Goal: Information Seeking & Learning: Compare options

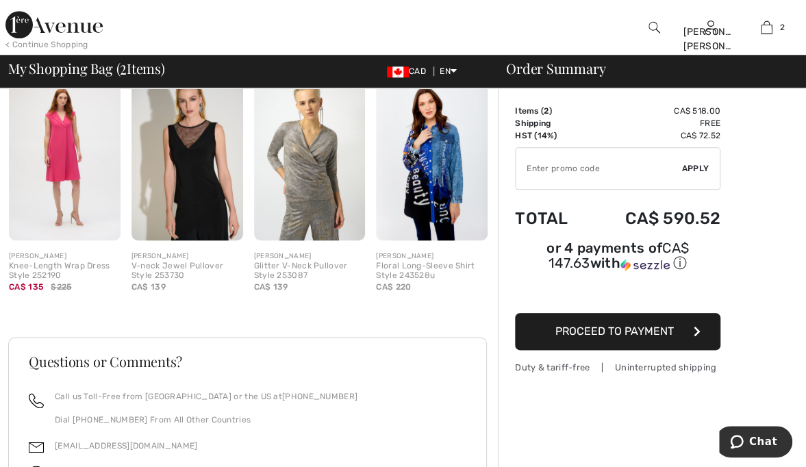
scroll to position [595, 0]
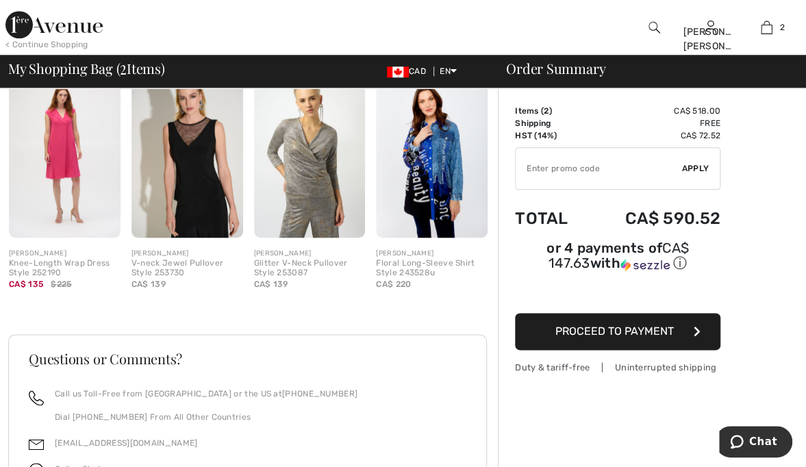
click at [539, 372] on div "Order Summary Details Items ( 2 ) CA$ 518.00 Promo code CA$ 0.00 Shipping Free …" at bounding box center [652, 70] width 308 height 1155
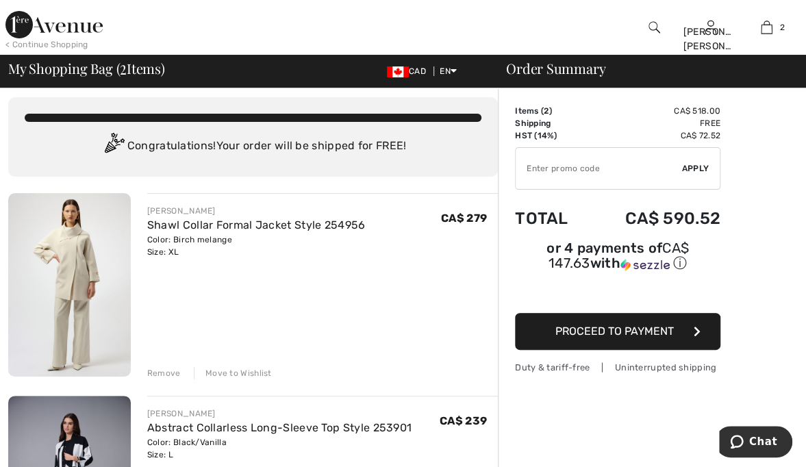
scroll to position [0, 0]
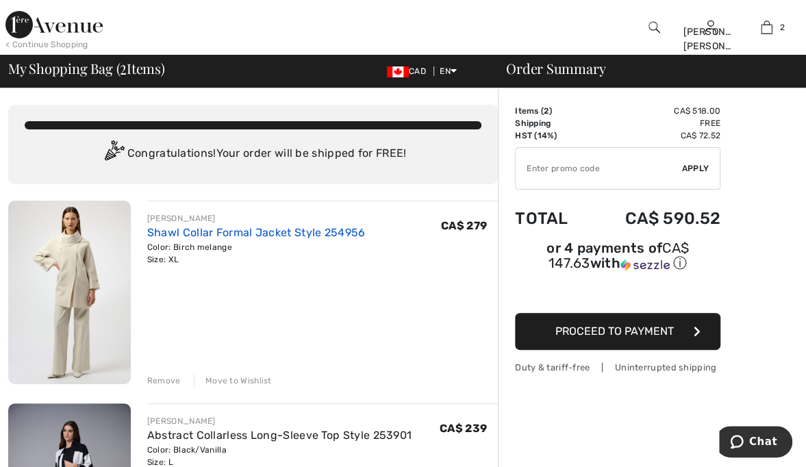
click at [237, 235] on link "Shawl Collar Formal Jacket Style 254956" at bounding box center [256, 232] width 218 height 13
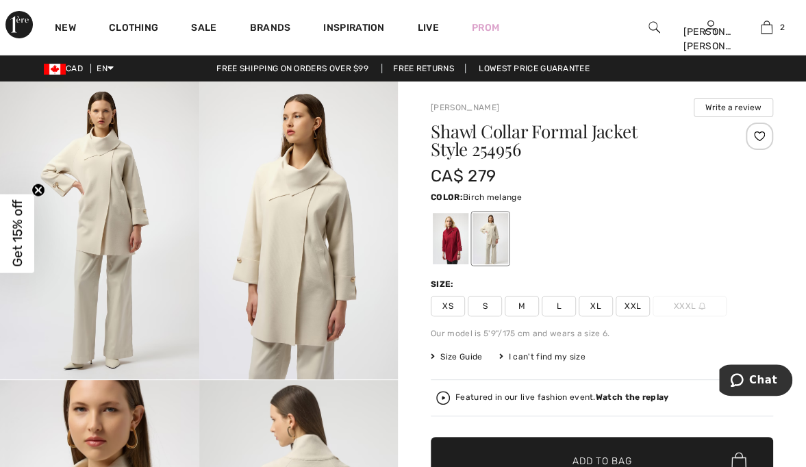
click at [141, 12] on div "Clothing" at bounding box center [133, 27] width 82 height 55
click at [126, 25] on link "Clothing" at bounding box center [133, 29] width 49 height 14
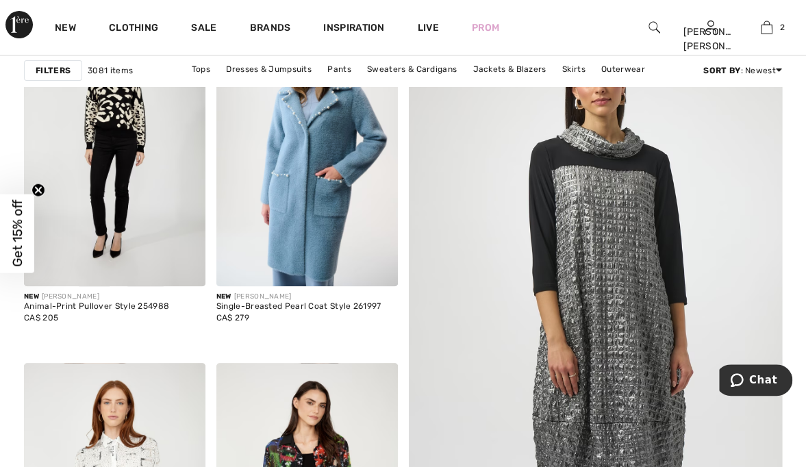
scroll to position [171, 0]
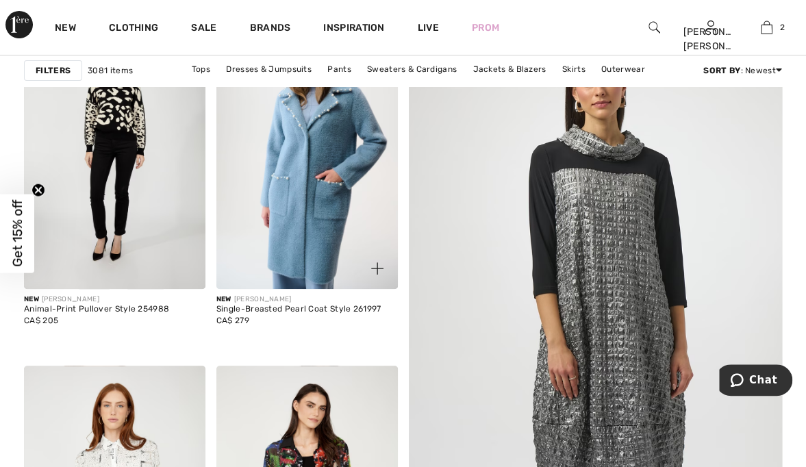
click at [309, 205] on img at bounding box center [306, 153] width 181 height 272
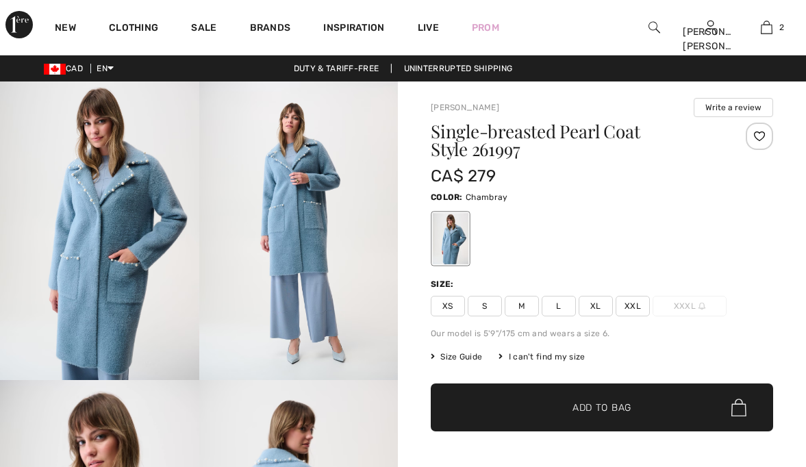
checkbox input "true"
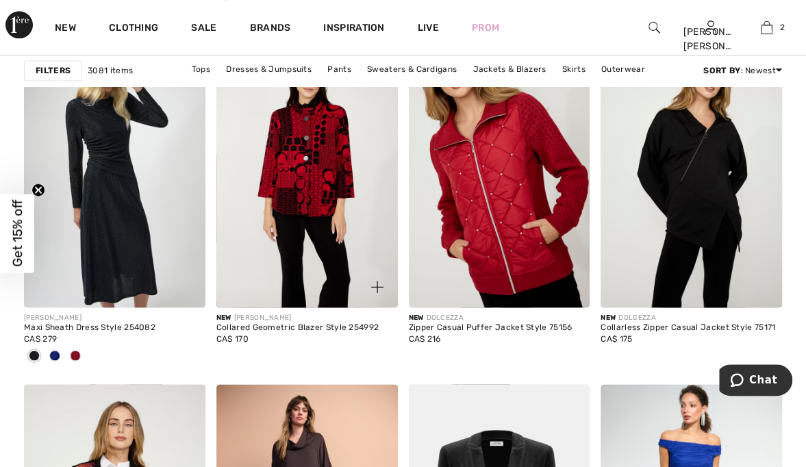
click at [311, 208] on img at bounding box center [306, 172] width 181 height 272
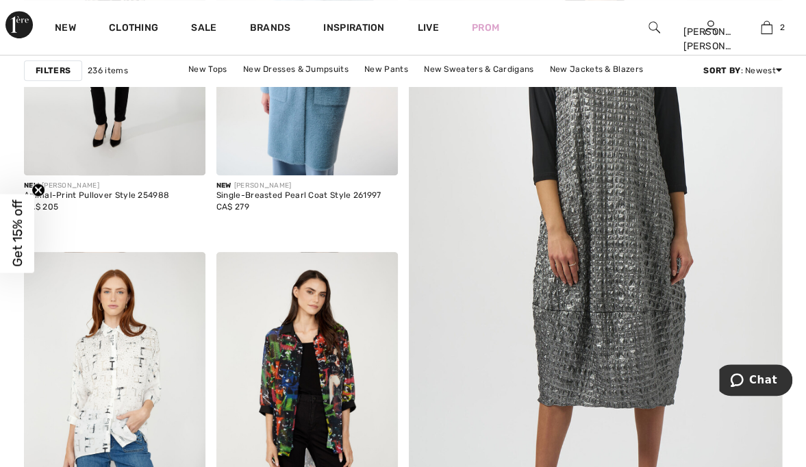
scroll to position [315, 0]
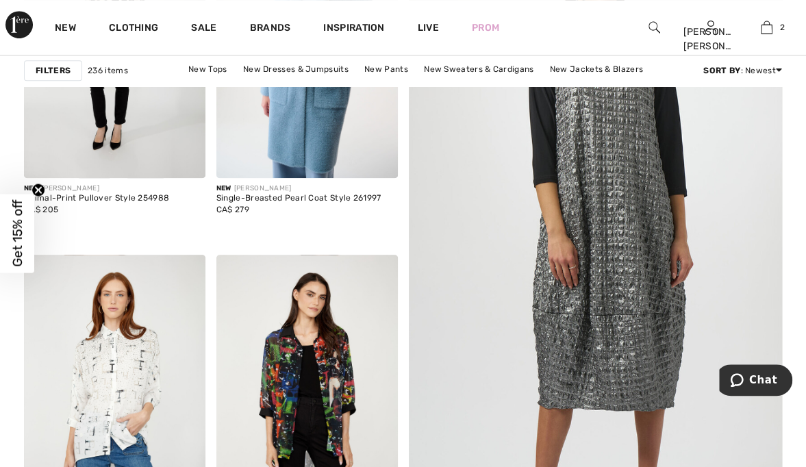
click at [612, 251] on img at bounding box center [595, 242] width 448 height 672
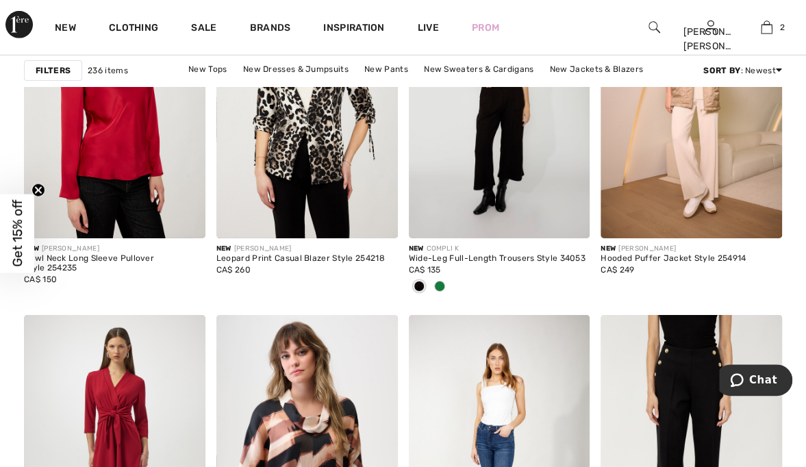
scroll to position [4493, 0]
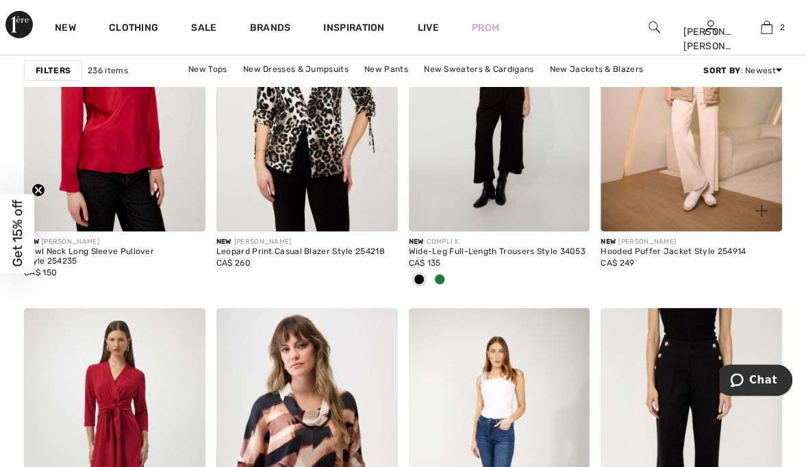
click at [690, 146] on img at bounding box center [690, 96] width 181 height 272
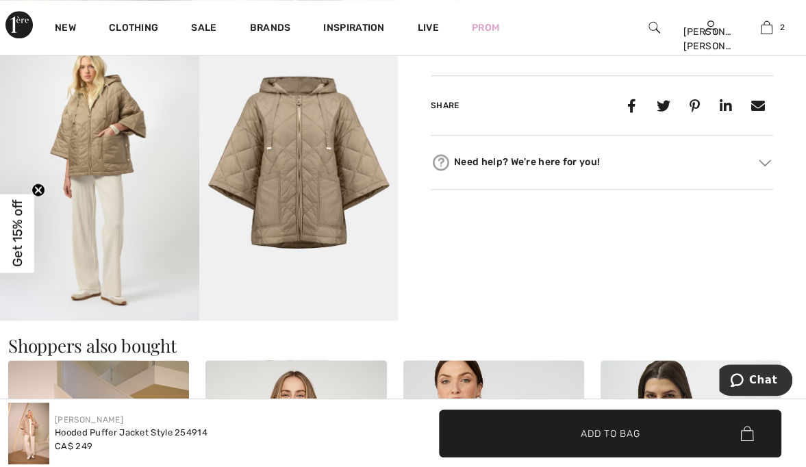
scroll to position [656, 0]
click at [767, 159] on img at bounding box center [764, 162] width 12 height 7
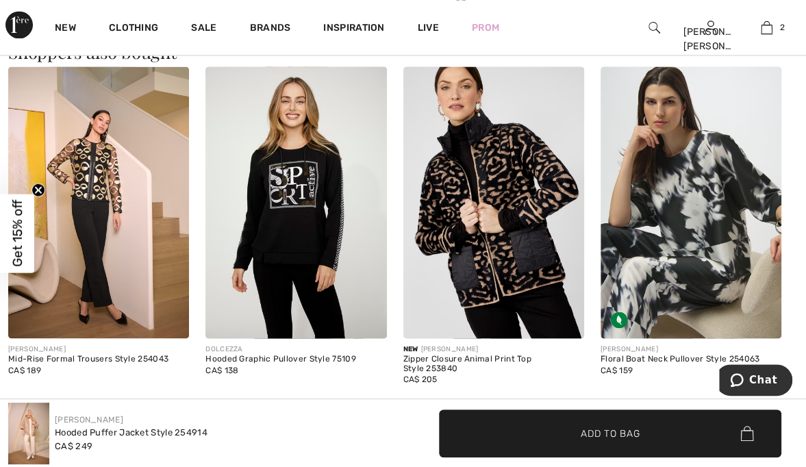
scroll to position [1013, 0]
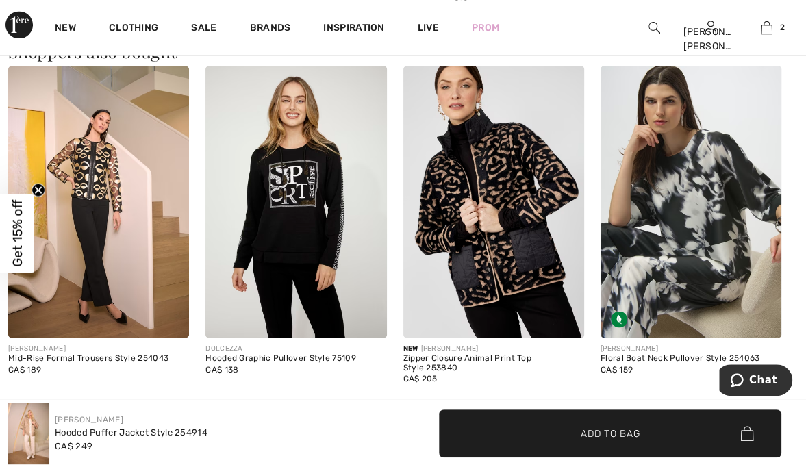
click at [489, 209] on img at bounding box center [493, 201] width 181 height 271
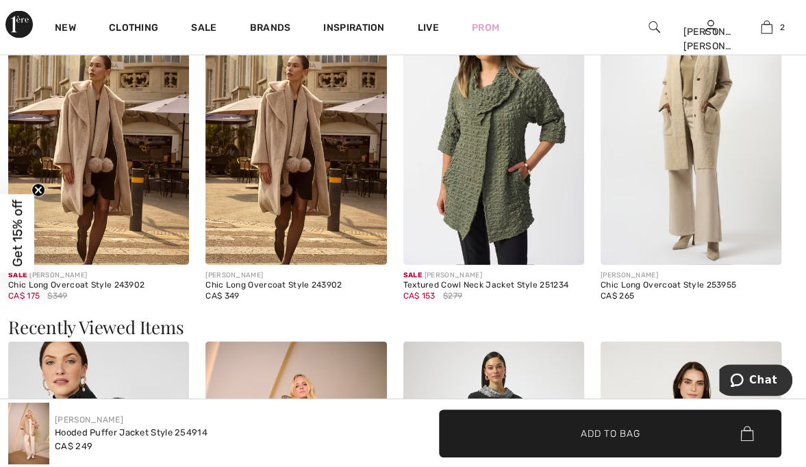
scroll to position [1384, 0]
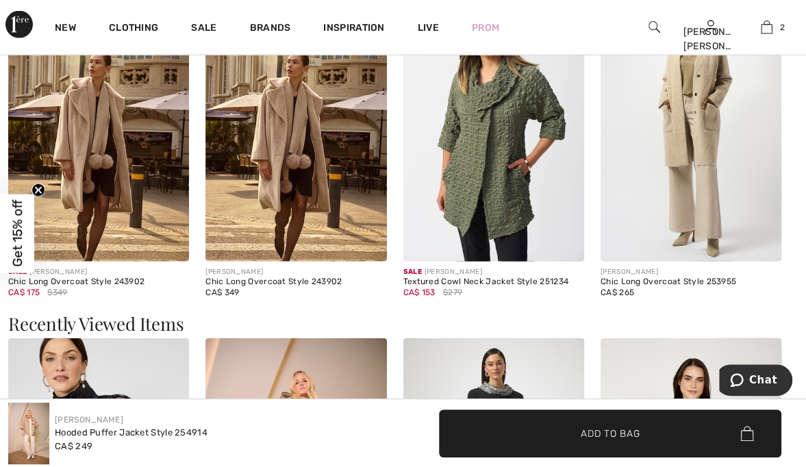
click at [275, 178] on img at bounding box center [295, 125] width 181 height 271
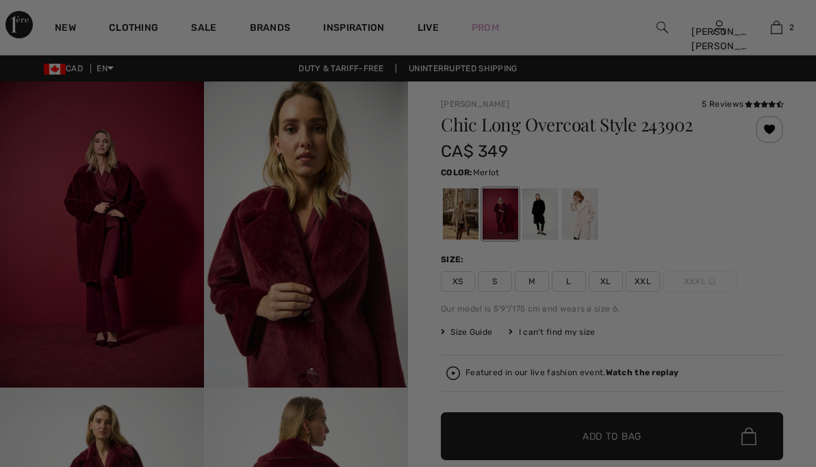
checkbox input "true"
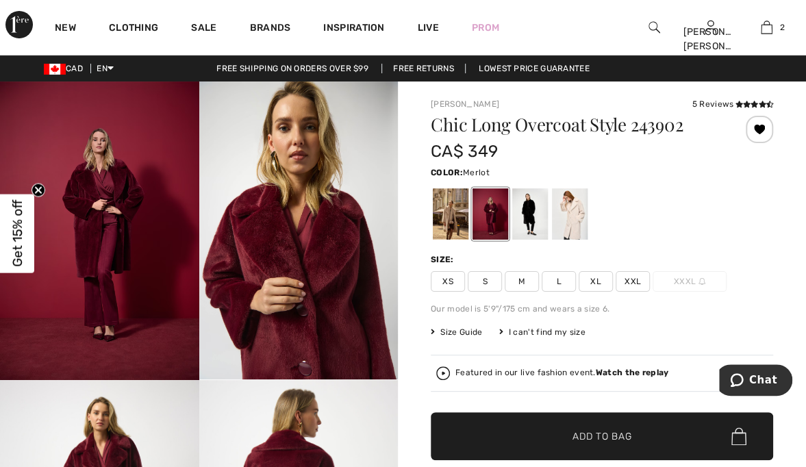
click at [437, 366] on img at bounding box center [443, 373] width 14 height 14
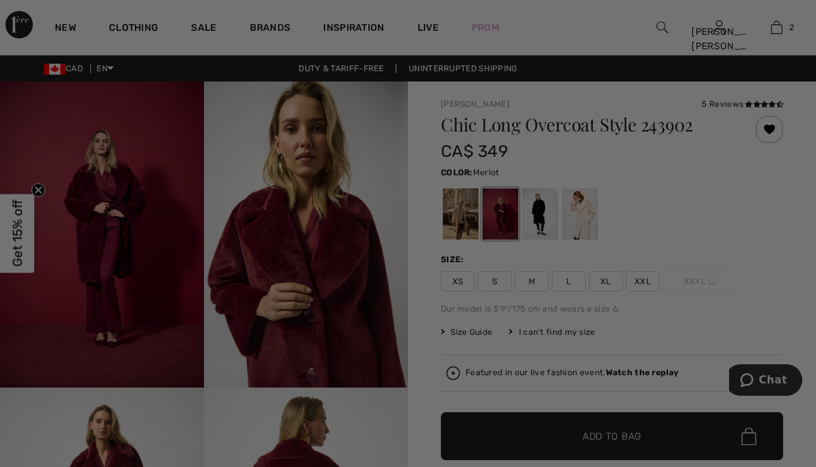
checkbox input "true"
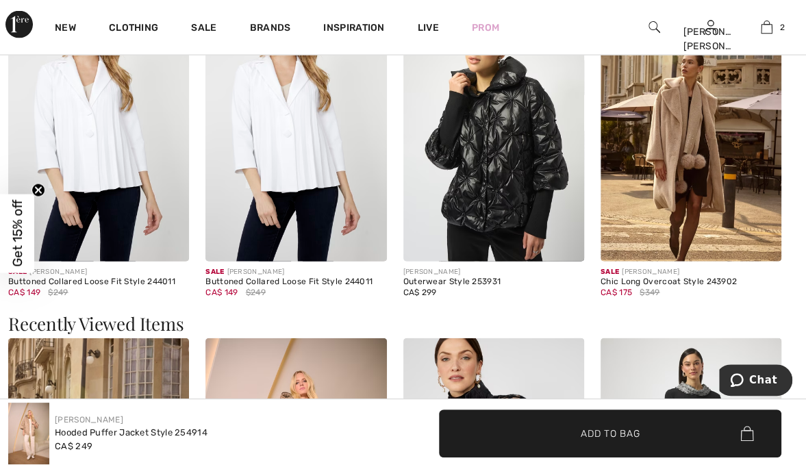
click at [515, 186] on img at bounding box center [493, 125] width 181 height 271
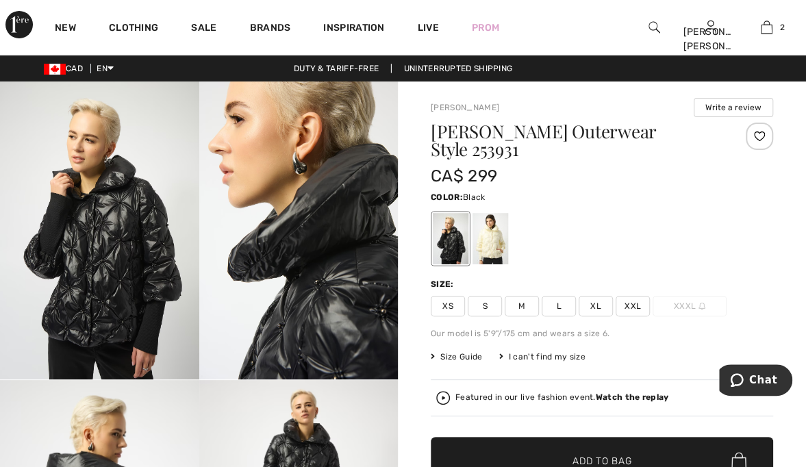
click at [637, 394] on strong "Watch the replay" at bounding box center [631, 397] width 73 height 10
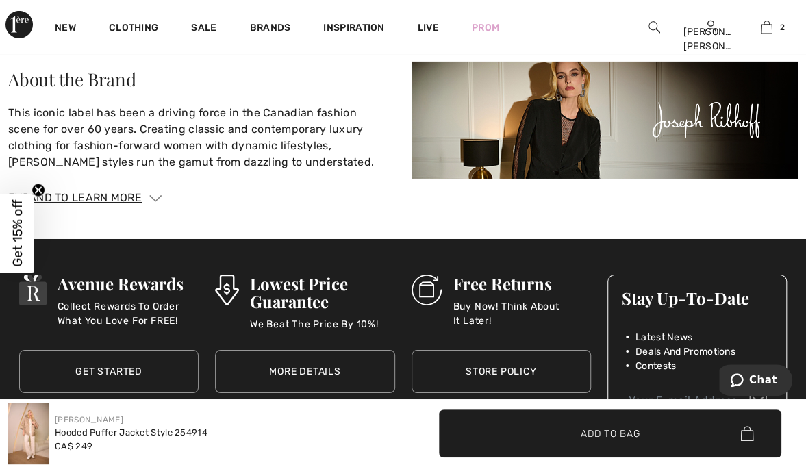
scroll to position [2157, 0]
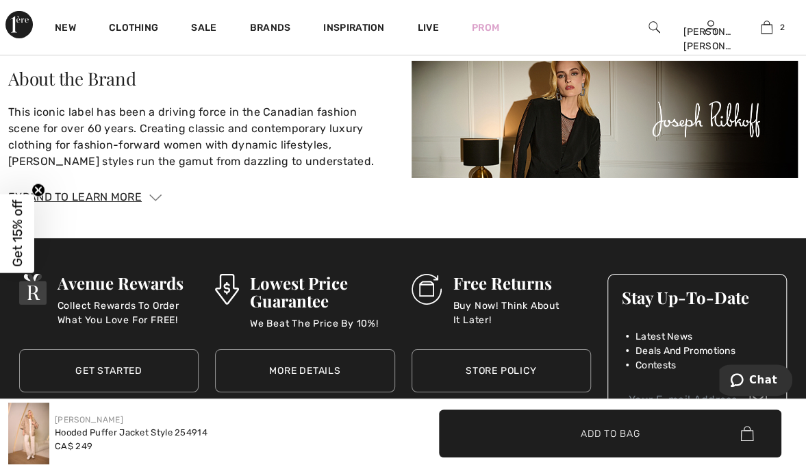
click at [778, 175] on img at bounding box center [604, 119] width 387 height 117
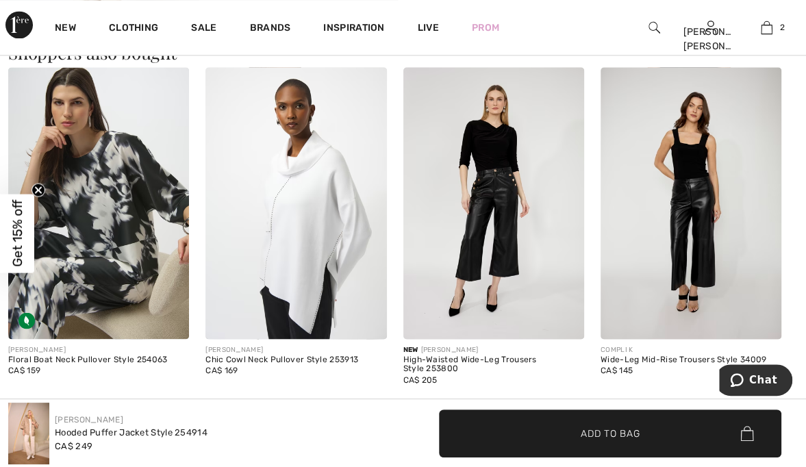
scroll to position [947, 0]
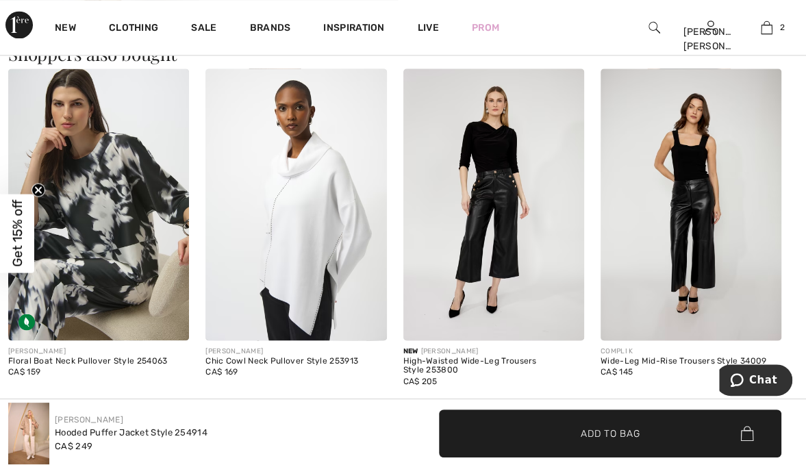
click at [313, 239] on img at bounding box center [295, 203] width 181 height 271
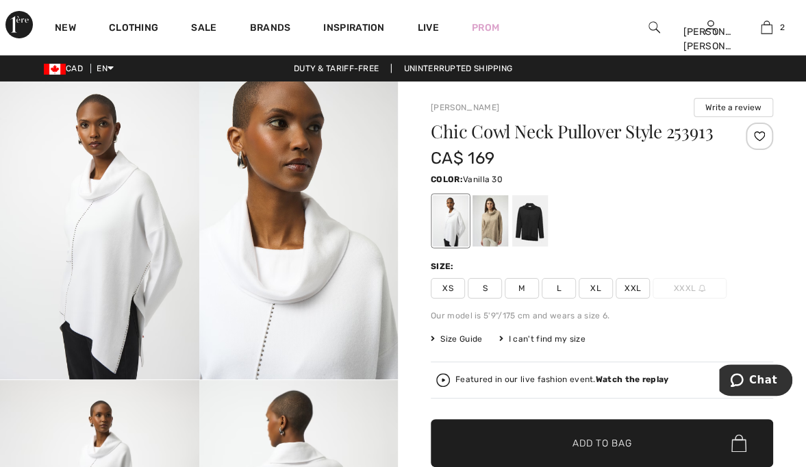
click at [639, 378] on strong "Watch the replay" at bounding box center [631, 379] width 73 height 10
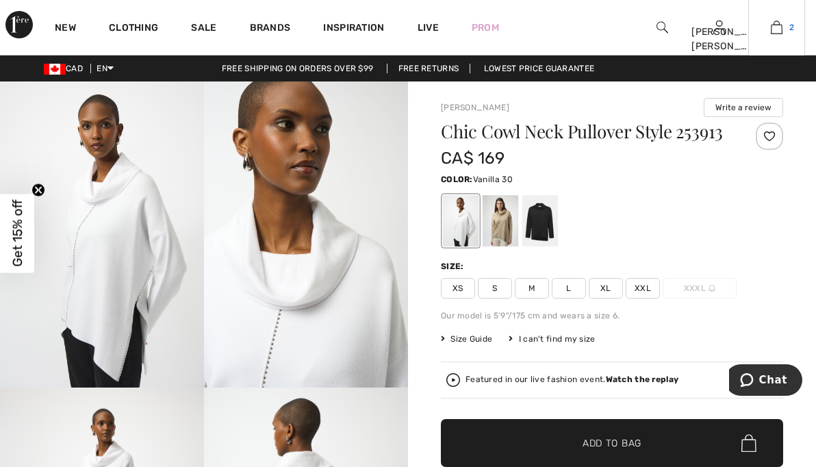
click at [771, 30] on img at bounding box center [777, 27] width 12 height 16
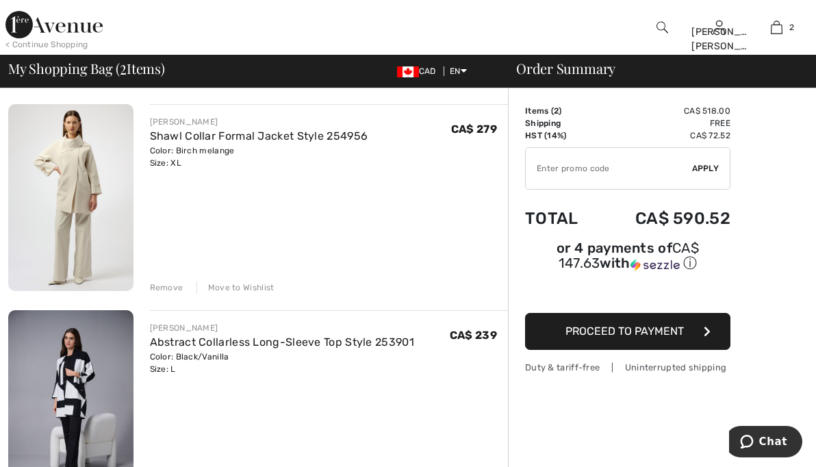
scroll to position [97, 0]
click at [263, 335] on link "Abstract Collarless Long-Sleeve Top Style 253901" at bounding box center [282, 341] width 264 height 13
